Goal: Task Accomplishment & Management: Use online tool/utility

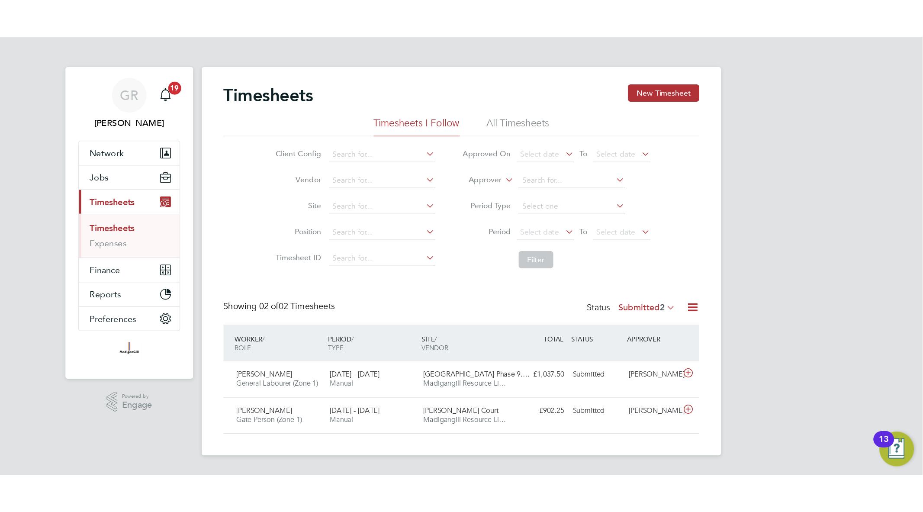
scroll to position [22, 75]
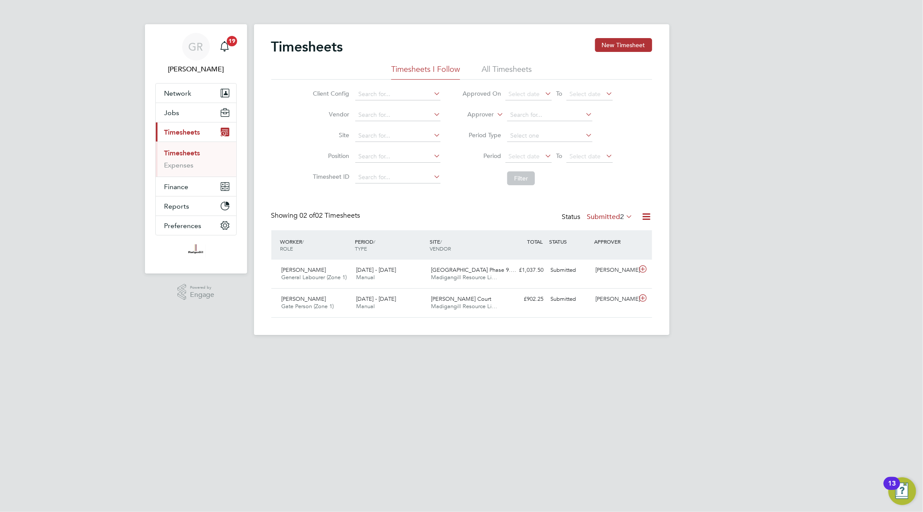
click at [645, 214] on icon at bounding box center [646, 216] width 11 height 11
click at [569, 241] on li "Export Timesheets" at bounding box center [592, 237] width 115 height 12
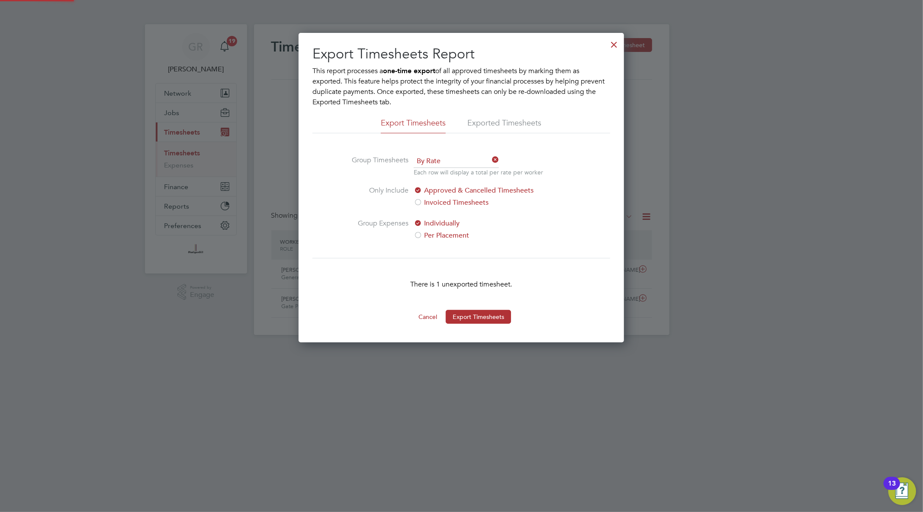
scroll to position [4, 4]
click at [618, 44] on div at bounding box center [614, 43] width 16 height 16
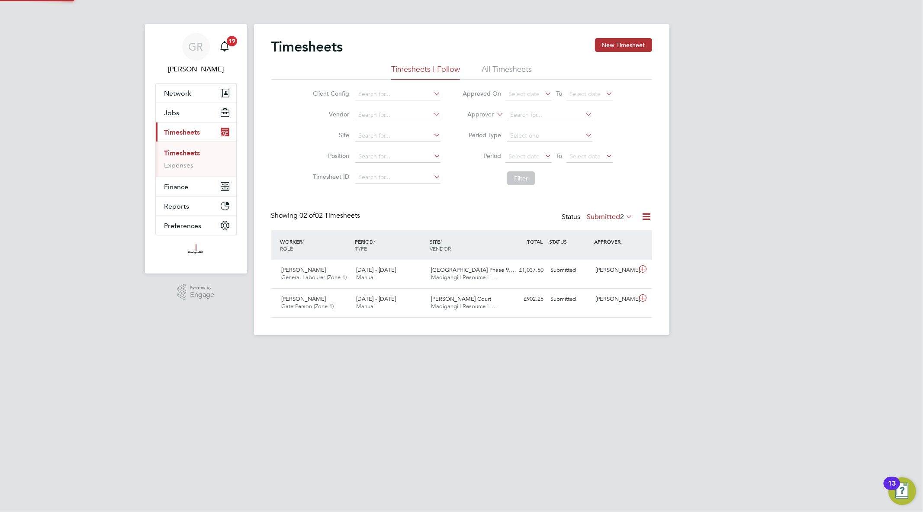
scroll to position [22, 75]
click at [626, 49] on button "New Timesheet" at bounding box center [623, 45] width 57 height 14
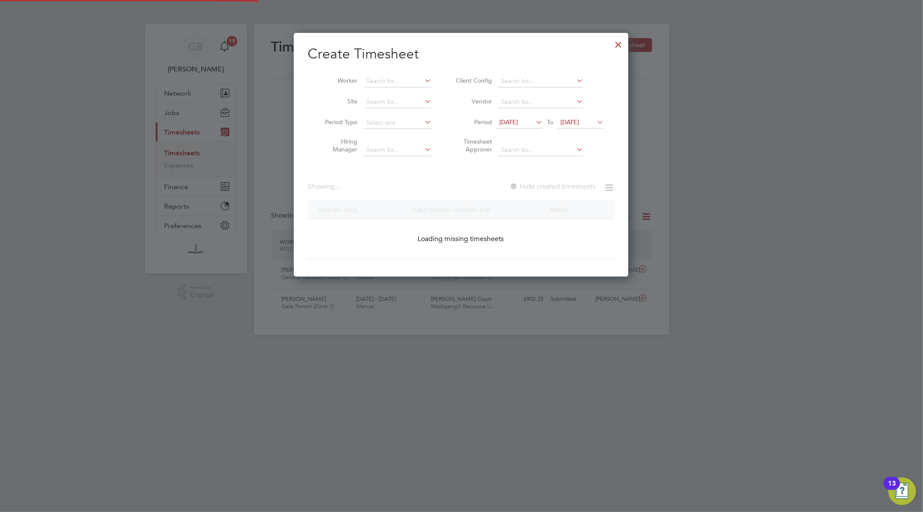
scroll to position [980, 335]
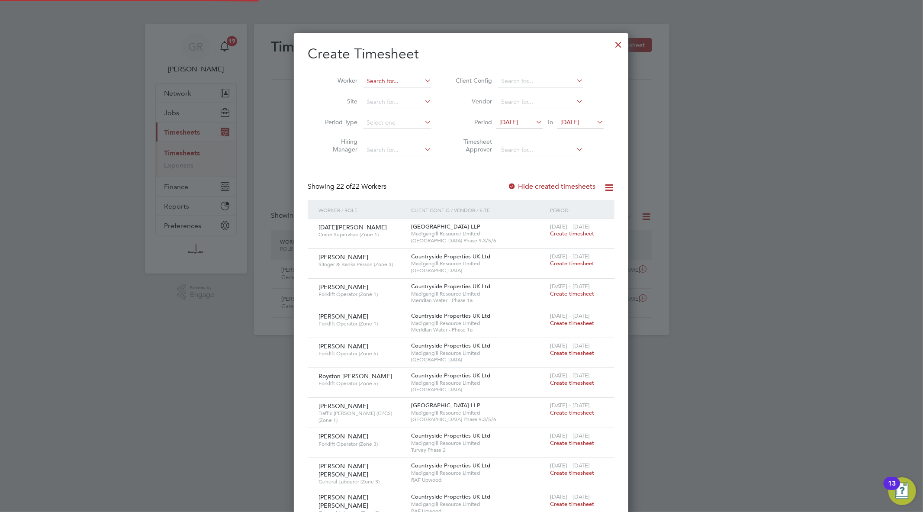
click at [384, 77] on input at bounding box center [398, 81] width 68 height 12
paste input "Destiny"
click at [394, 93] on b "Destiny" at bounding box center [393, 92] width 21 height 7
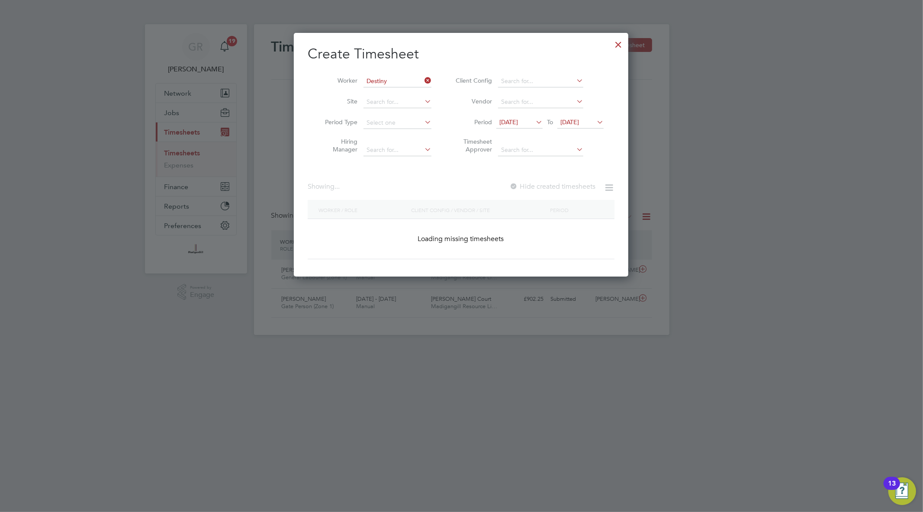
type input "Edosa [PERSON_NAME]"
click at [570, 187] on label "Hide created timesheets" at bounding box center [552, 186] width 88 height 9
click at [595, 119] on icon at bounding box center [595, 122] width 0 height 12
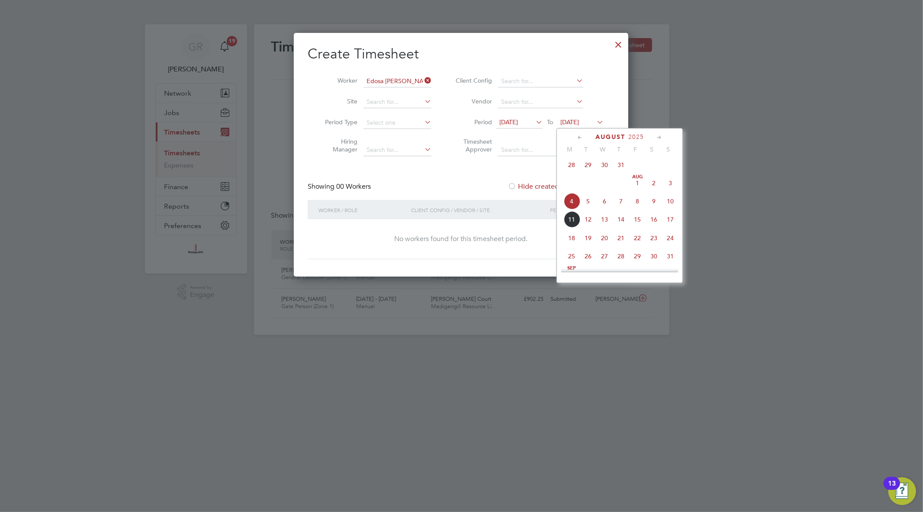
click at [670, 256] on span "31" at bounding box center [670, 256] width 16 height 16
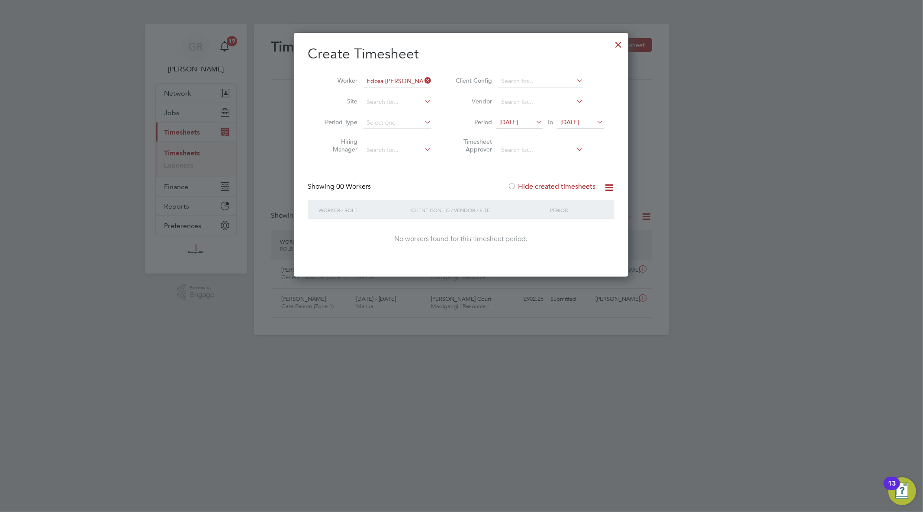
click at [618, 45] on div at bounding box center [619, 43] width 16 height 16
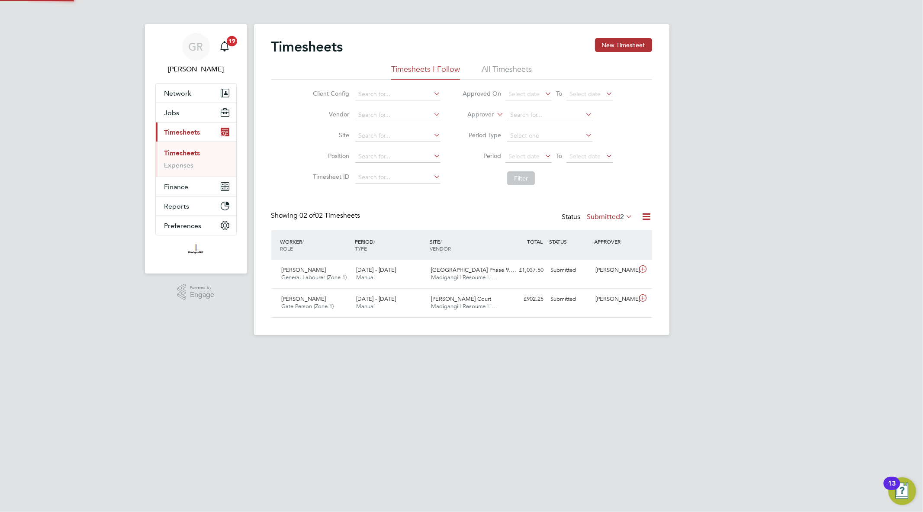
scroll to position [22, 75]
click at [159, 314] on div "GR [PERSON_NAME] Notifications 19 Applications: Network Team Members Businesses…" at bounding box center [461, 174] width 923 height 349
click at [642, 215] on icon at bounding box center [646, 216] width 11 height 11
click at [560, 228] on div "Export Timesheets Download Timesheets Report Download Missing Timesheets Report…" at bounding box center [593, 260] width 124 height 68
click at [643, 218] on icon at bounding box center [646, 216] width 11 height 11
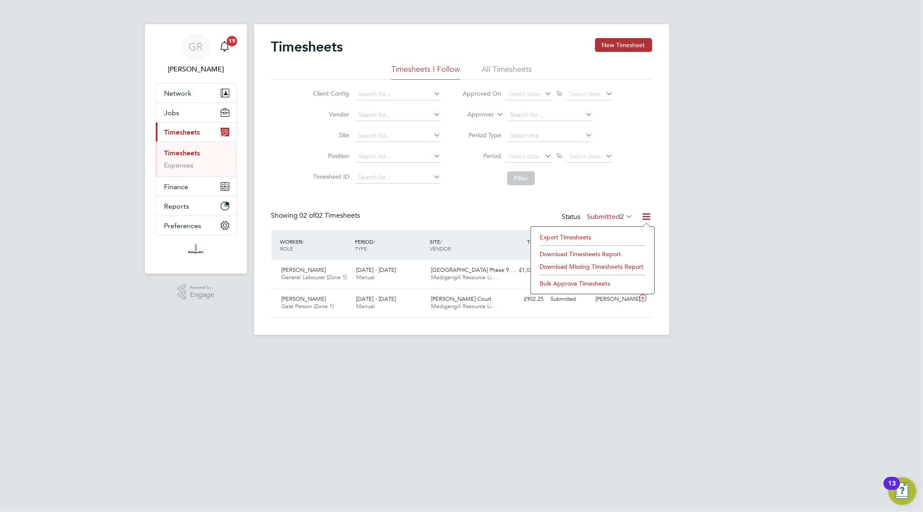
click at [585, 236] on li "Export Timesheets" at bounding box center [592, 237] width 115 height 12
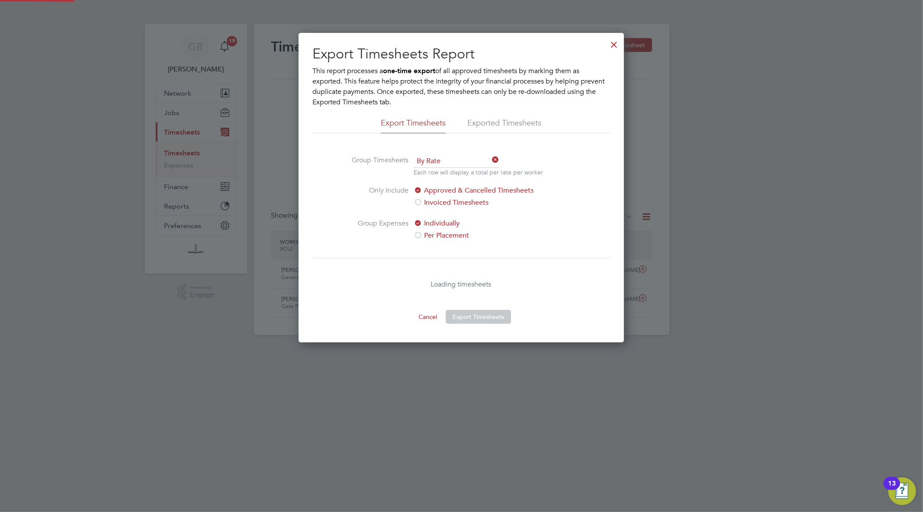
scroll to position [309, 325]
click at [492, 318] on button "Export Timesheets" at bounding box center [478, 317] width 65 height 14
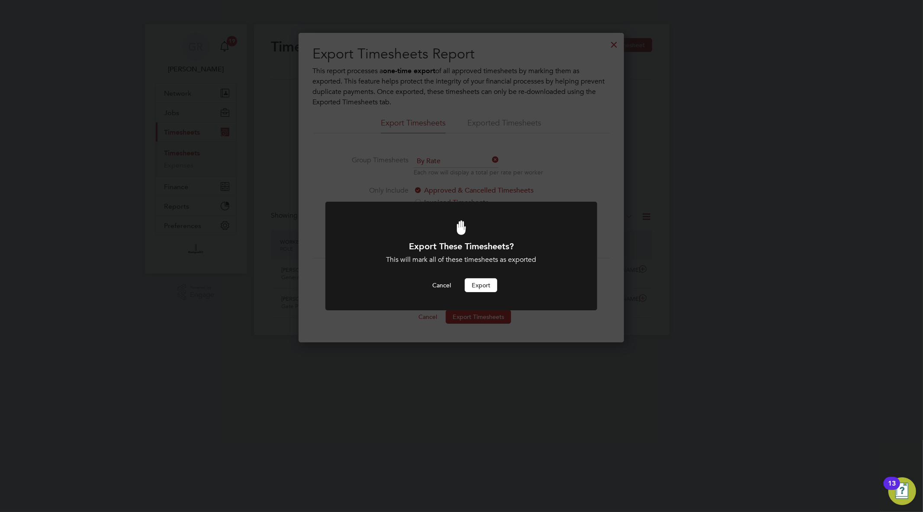
click at [491, 284] on button "Export" at bounding box center [481, 285] width 32 height 14
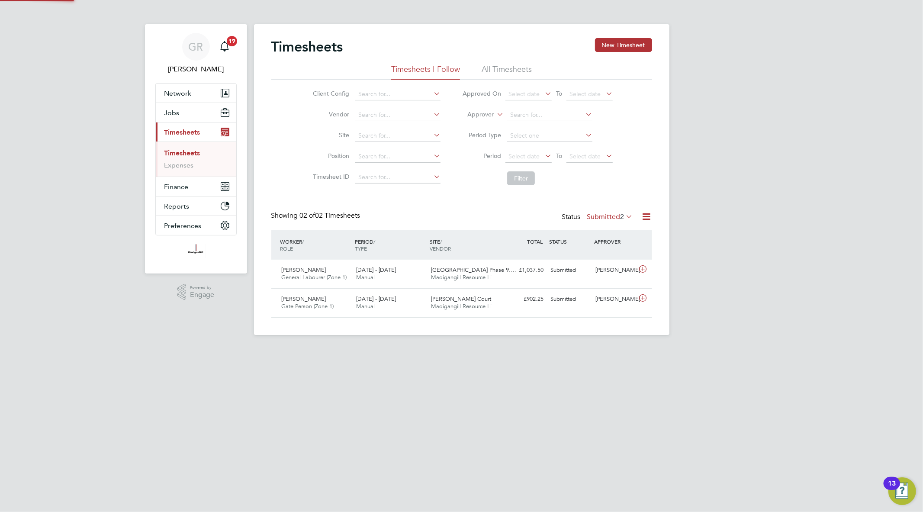
scroll to position [22, 75]
click at [646, 218] on icon at bounding box center [646, 216] width 11 height 11
click at [615, 237] on li "Export Timesheets" at bounding box center [592, 237] width 115 height 12
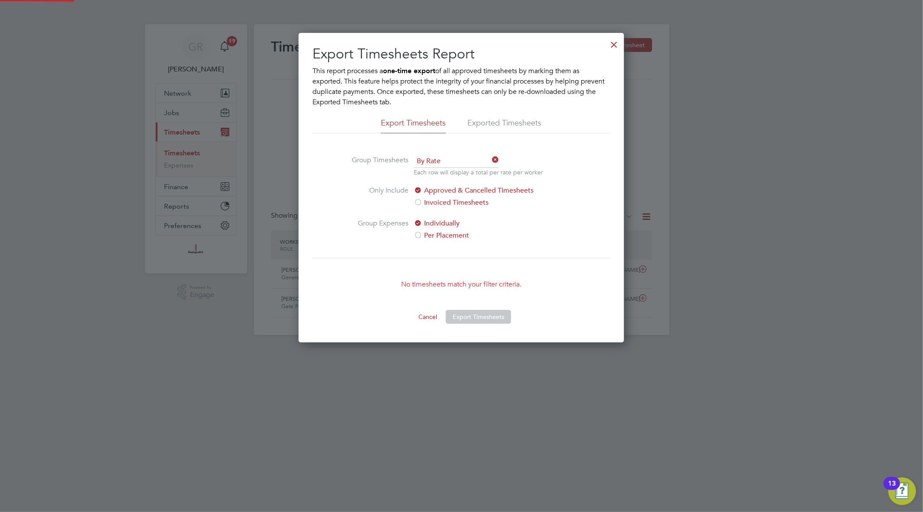
scroll to position [309, 325]
click at [614, 47] on div at bounding box center [614, 43] width 16 height 16
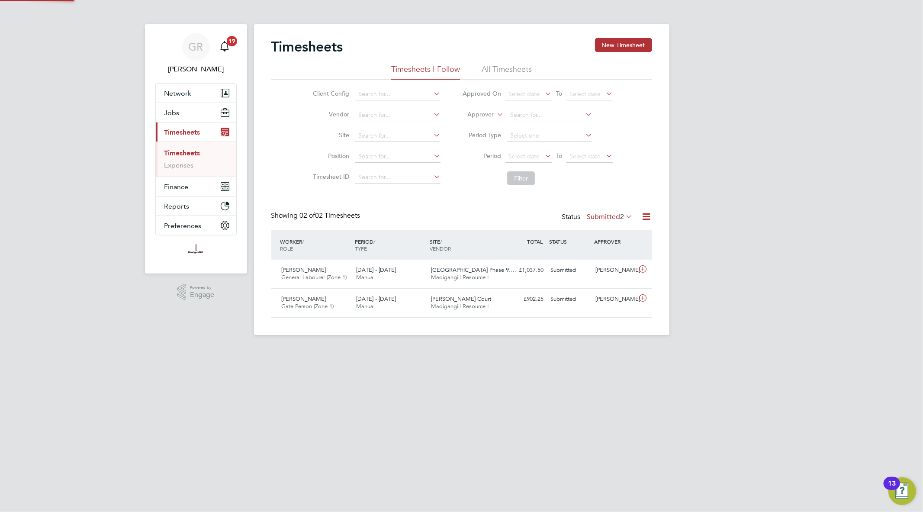
scroll to position [22, 75]
click at [602, 228] on div "Showing 02 of 02 Timesheets Status Submitted 2" at bounding box center [461, 220] width 381 height 19
click at [603, 219] on label "Submitted 2" at bounding box center [610, 216] width 46 height 9
click at [611, 244] on li "Saved" at bounding box center [604, 244] width 40 height 12
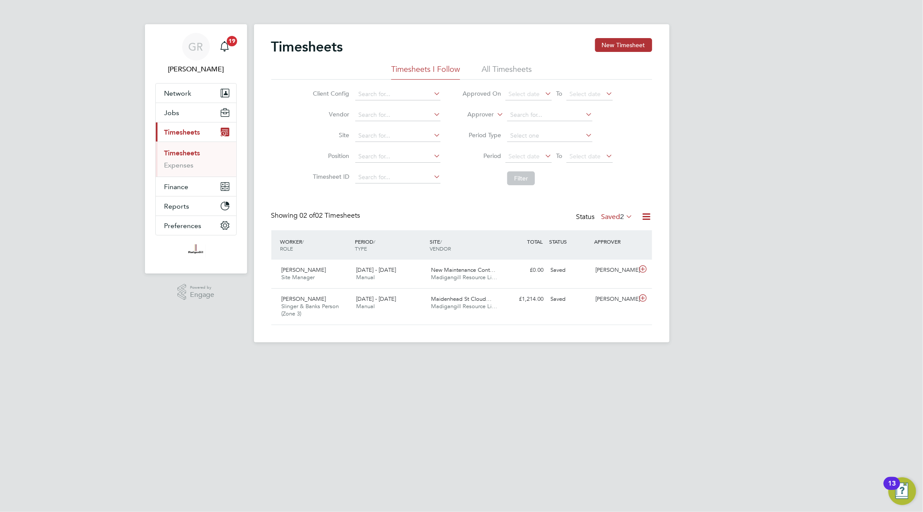
click at [612, 219] on label "Saved 2" at bounding box center [618, 216] width 32 height 9
